Goal: Find specific page/section: Find specific page/section

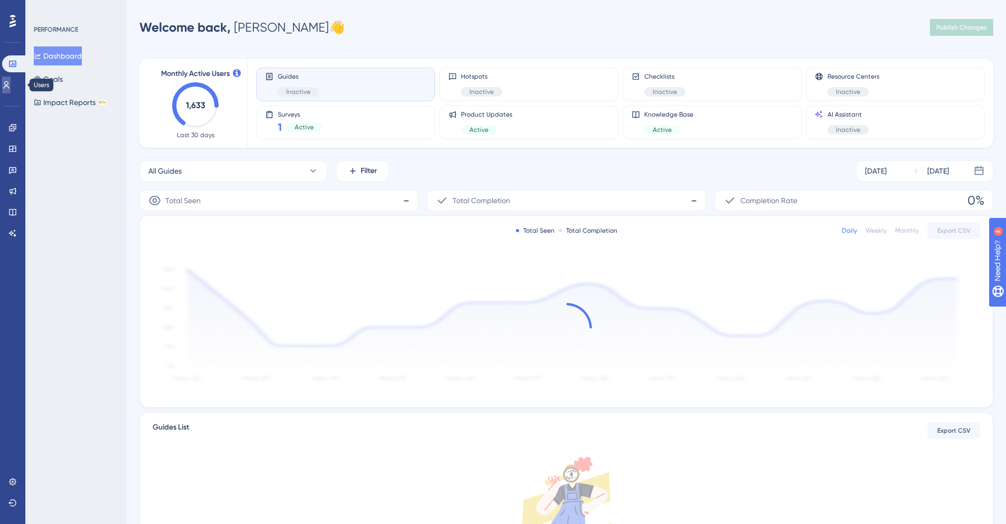
click at [11, 84] on icon at bounding box center [6, 85] width 8 height 8
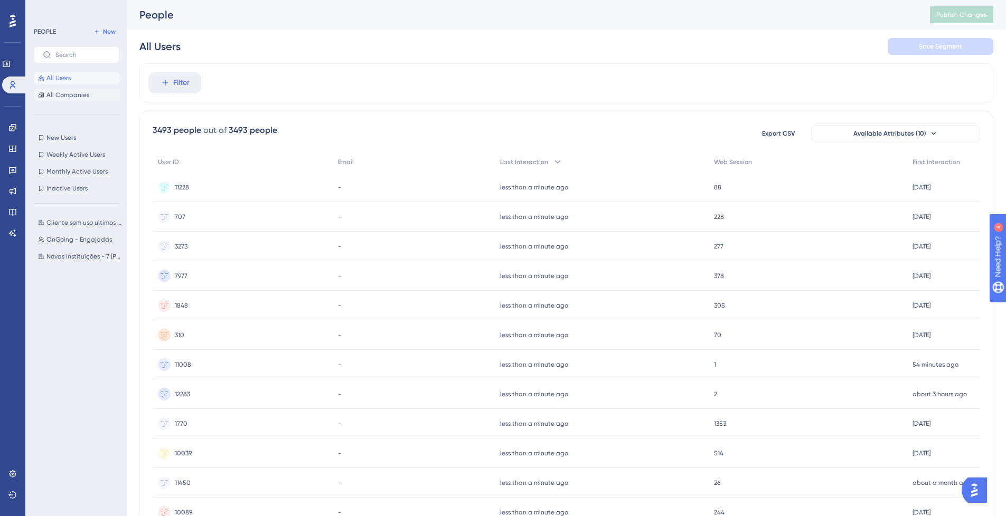
click at [80, 90] on button "All Companies" at bounding box center [77, 95] width 86 height 13
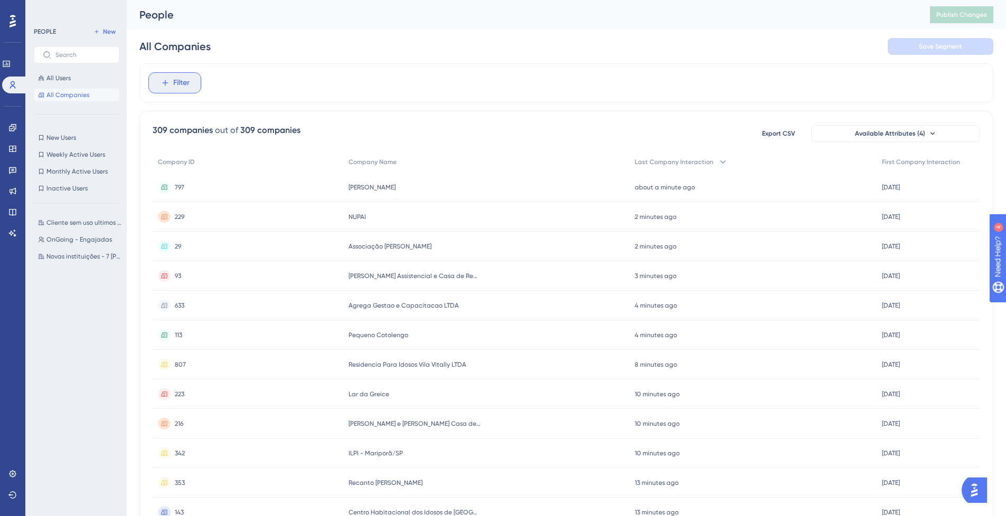
click at [171, 89] on button "Filter" at bounding box center [174, 82] width 53 height 21
click at [195, 117] on input at bounding box center [225, 114] width 123 height 8
click at [165, 113] on input "490" at bounding box center [225, 114] width 123 height 8
drag, startPoint x: 192, startPoint y: 116, endPoint x: 181, endPoint y: 119, distance: 11.5
click at [162, 119] on label "7490" at bounding box center [232, 114] width 155 height 19
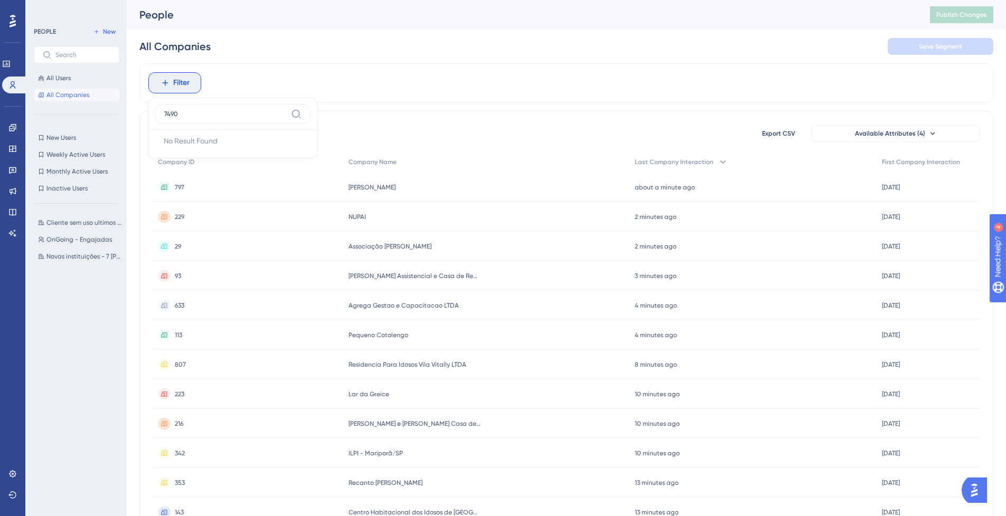
click at [164, 118] on input "7490" at bounding box center [225, 114] width 123 height 8
click at [196, 119] on label "7490" at bounding box center [232, 114] width 155 height 19
click at [196, 118] on input "7490" at bounding box center [225, 114] width 123 height 8
type input "7"
click at [239, 133] on div "No Result Found No Result Found" at bounding box center [232, 140] width 155 height 21
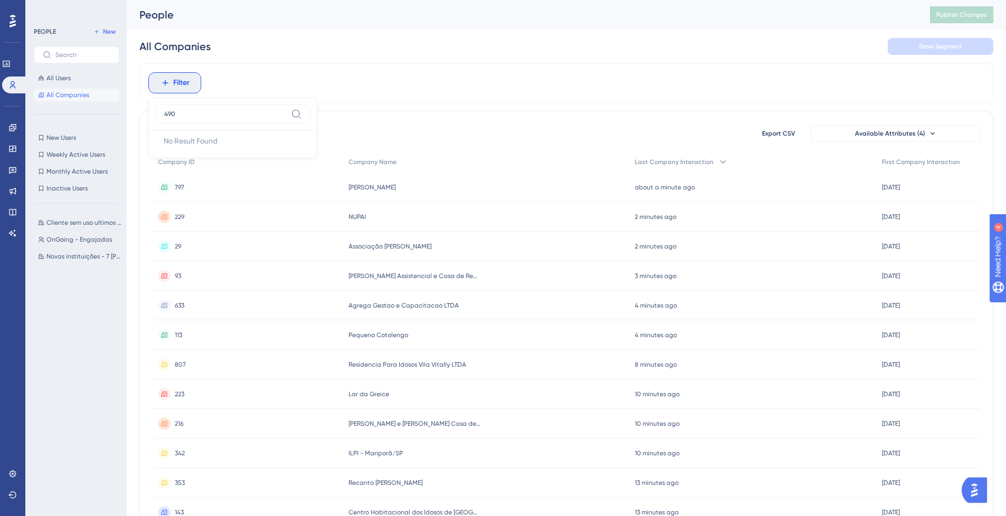
click at [230, 123] on label "490" at bounding box center [232, 114] width 155 height 19
click at [230, 118] on input "490" at bounding box center [225, 114] width 123 height 8
click at [225, 119] on label "490" at bounding box center [232, 114] width 155 height 19
click at [225, 118] on input "490" at bounding box center [225, 114] width 123 height 8
type input "4"
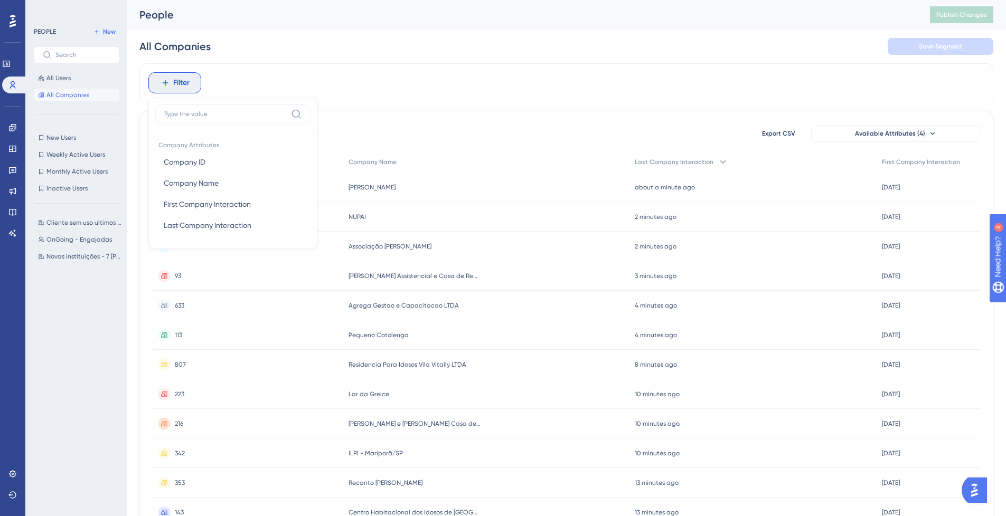
click at [236, 90] on div "Filter Company Attributes Company ID Company ID Company Name Company Name First…" at bounding box center [566, 82] width 854 height 39
click at [181, 87] on span "Filter" at bounding box center [181, 83] width 16 height 13
click at [225, 165] on button "Company ID Company ID" at bounding box center [232, 162] width 155 height 21
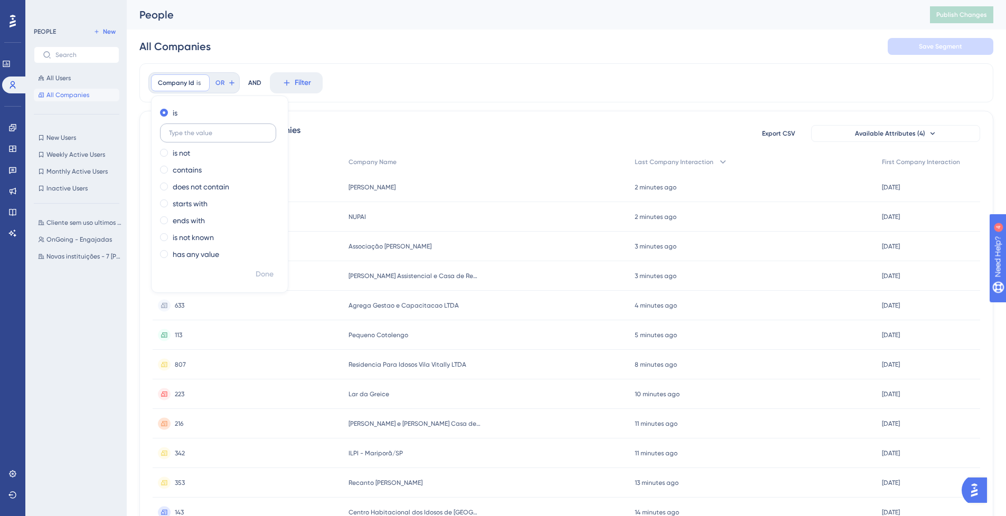
click at [197, 129] on label at bounding box center [218, 133] width 116 height 19
click at [197, 129] on input "text" at bounding box center [218, 132] width 98 height 7
type input "490"
click at [267, 275] on span "Done" at bounding box center [265, 274] width 18 height 13
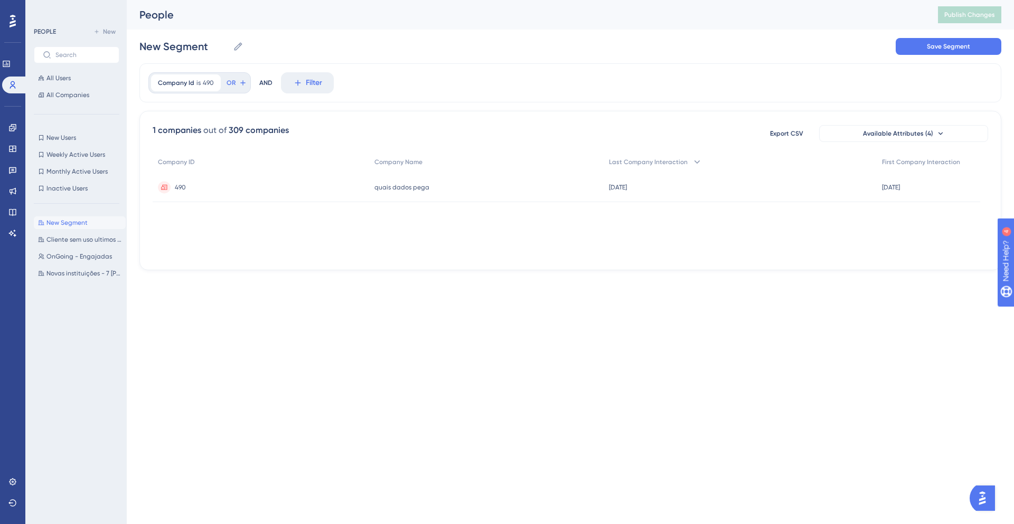
click at [349, 186] on div "490 490" at bounding box center [261, 188] width 216 height 30
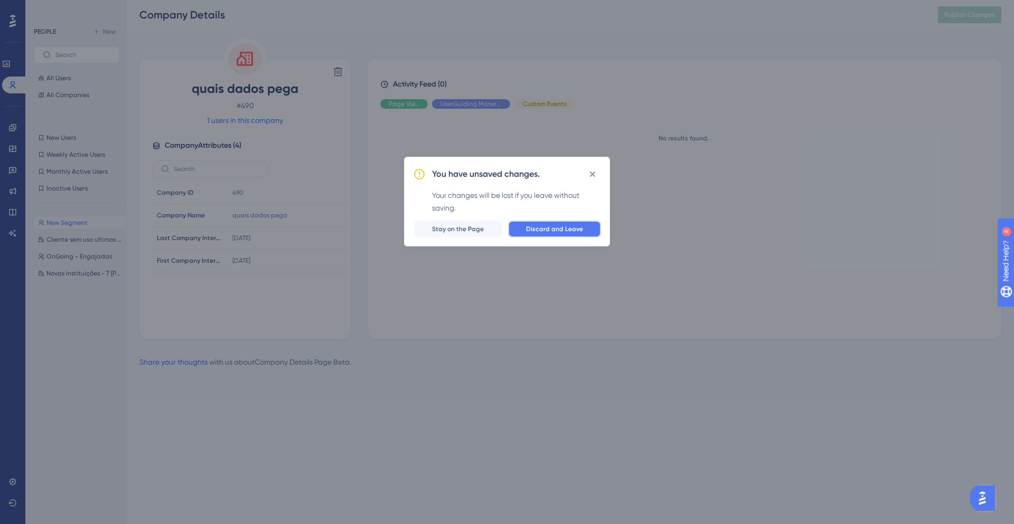
click at [526, 223] on button "Discard and Leave" at bounding box center [554, 229] width 93 height 17
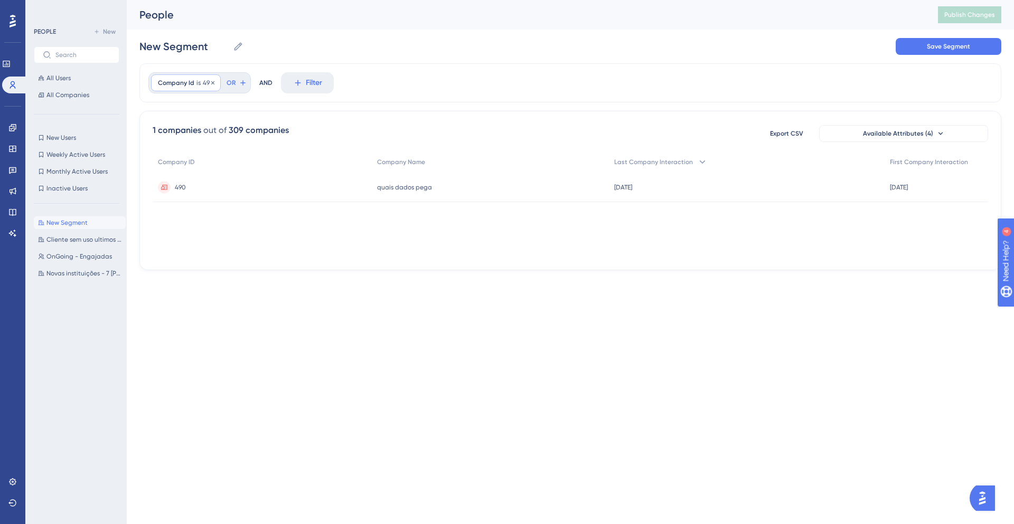
click at [202, 88] on div "Company Id is 490 490 Remove" at bounding box center [186, 82] width 70 height 17
type input "4"
type input "223"
click at [263, 270] on span "Done" at bounding box center [265, 274] width 18 height 13
click at [212, 83] on icon at bounding box center [211, 83] width 6 height 6
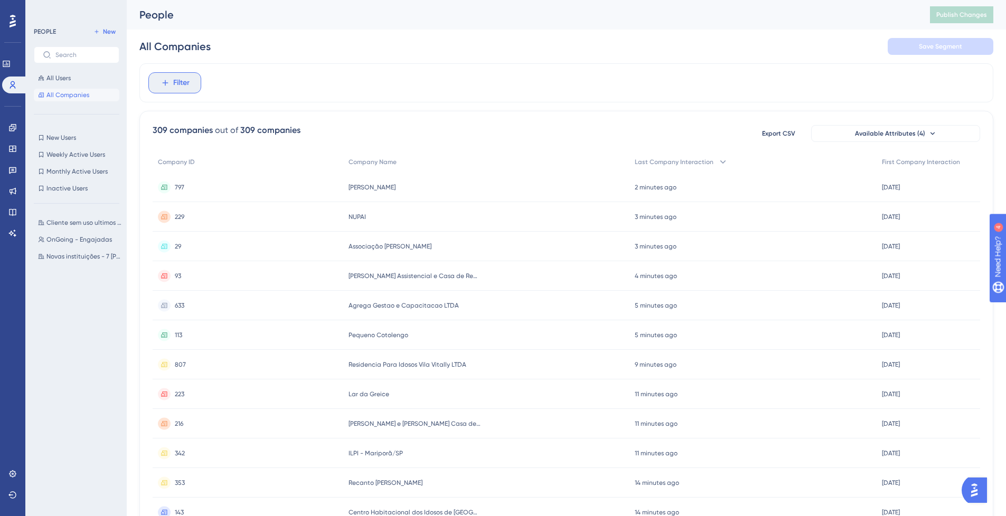
click at [193, 86] on button "Filter" at bounding box center [174, 82] width 53 height 21
click at [217, 165] on button "Company ID Company ID" at bounding box center [232, 162] width 155 height 21
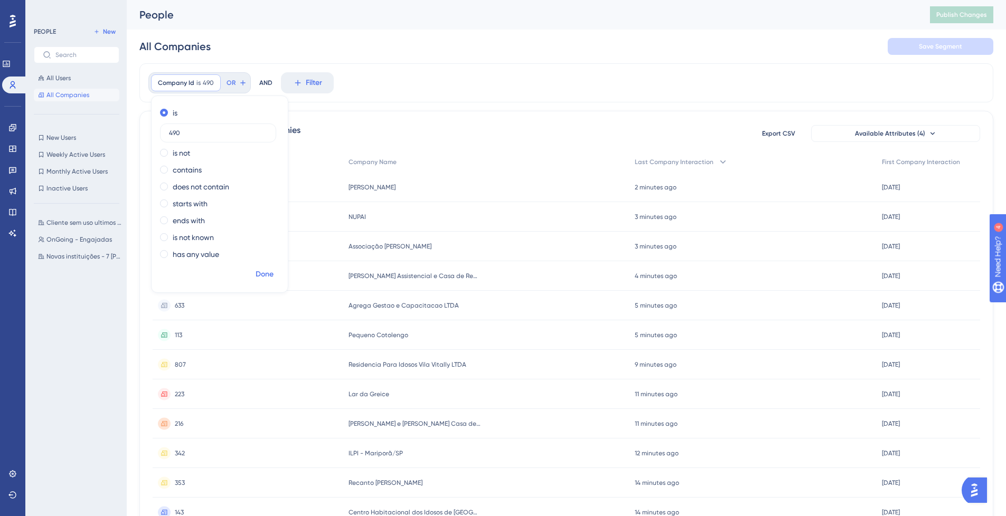
type input "490"
click at [261, 270] on span "Done" at bounding box center [265, 274] width 18 height 13
